Goal: Task Accomplishment & Management: Use online tool/utility

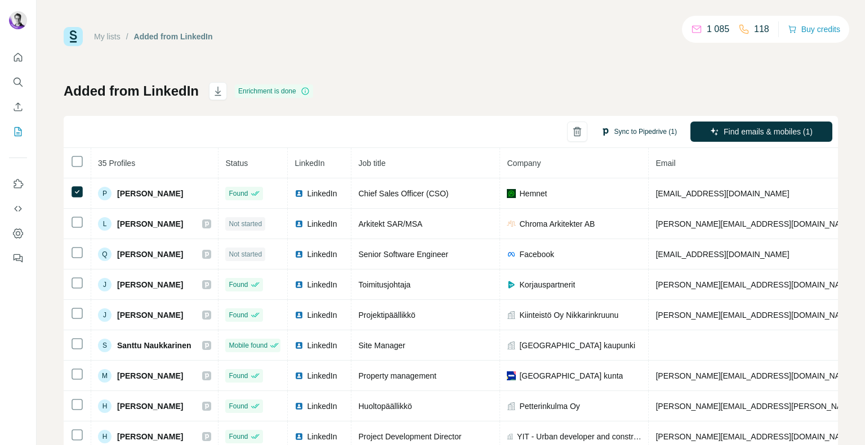
click at [610, 134] on button "Sync to Pipedrive (1)" at bounding box center [639, 131] width 92 height 17
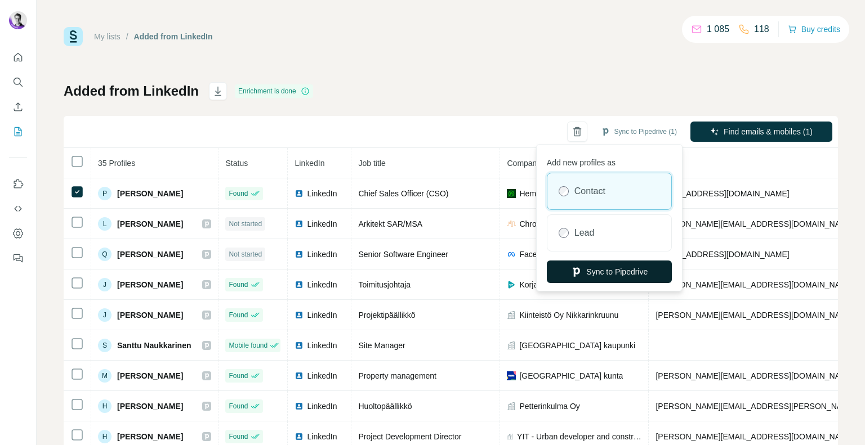
click at [601, 274] on button "Sync to Pipedrive" at bounding box center [609, 272] width 125 height 23
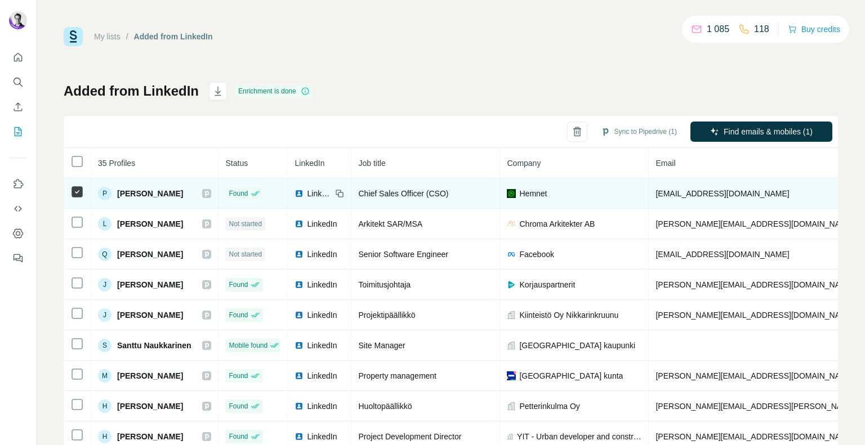
click at [207, 194] on icon at bounding box center [207, 194] width 4 height 6
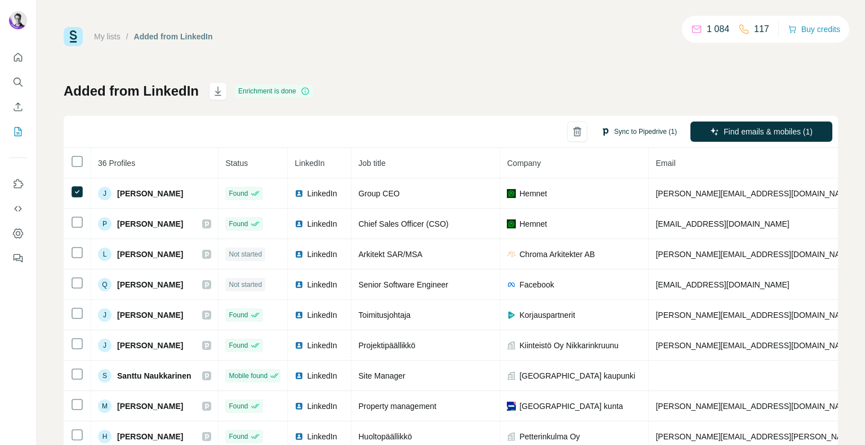
click at [634, 135] on button "Sync to Pipedrive (1)" at bounding box center [639, 131] width 92 height 17
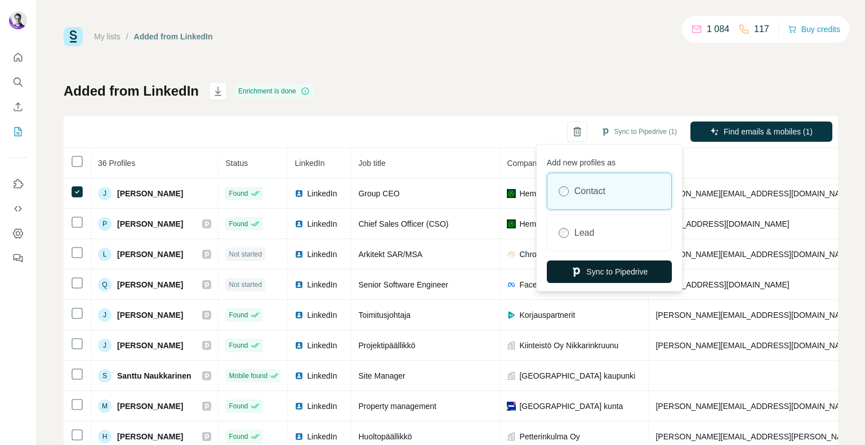
click at [586, 274] on button "Sync to Pipedrive" at bounding box center [609, 272] width 125 height 23
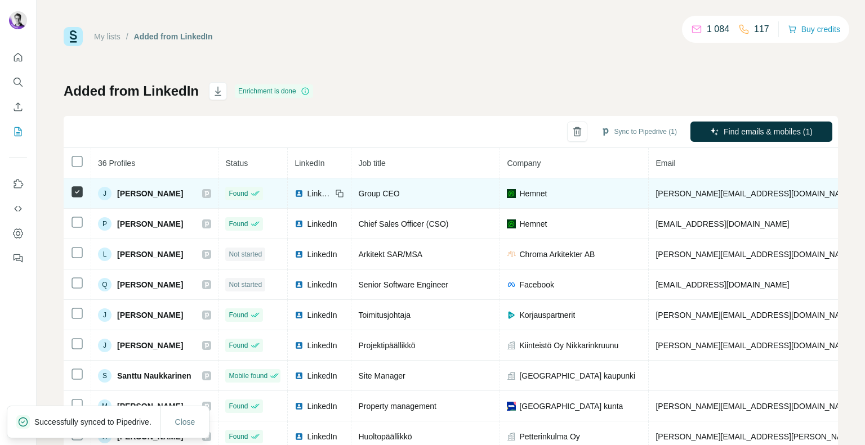
click at [208, 194] on icon at bounding box center [207, 194] width 4 height 6
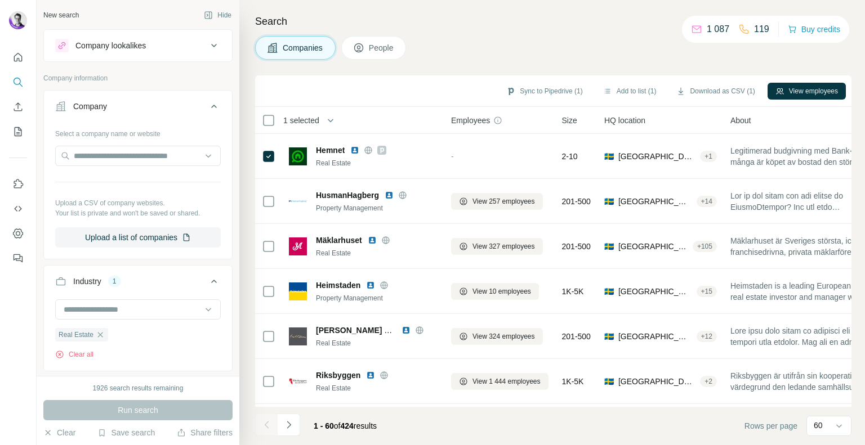
scroll to position [329, 0]
